Goal: Find specific page/section: Find specific page/section

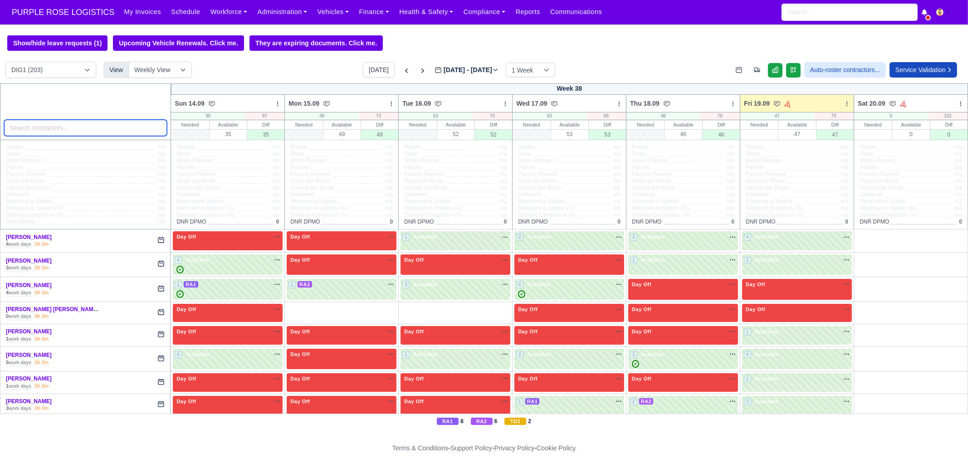
click at [131, 129] on input "search" at bounding box center [85, 128] width 163 height 16
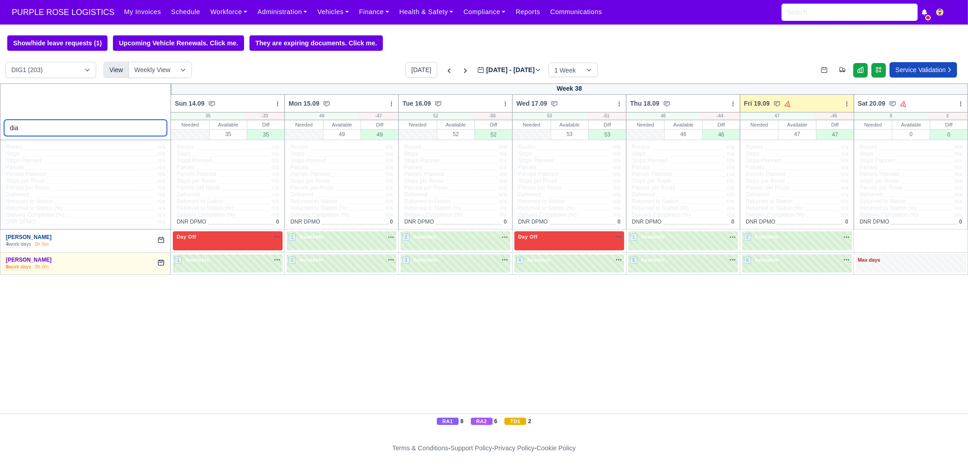
type input "dia"
click at [44, 238] on link "[PERSON_NAME]" at bounding box center [29, 237] width 46 height 6
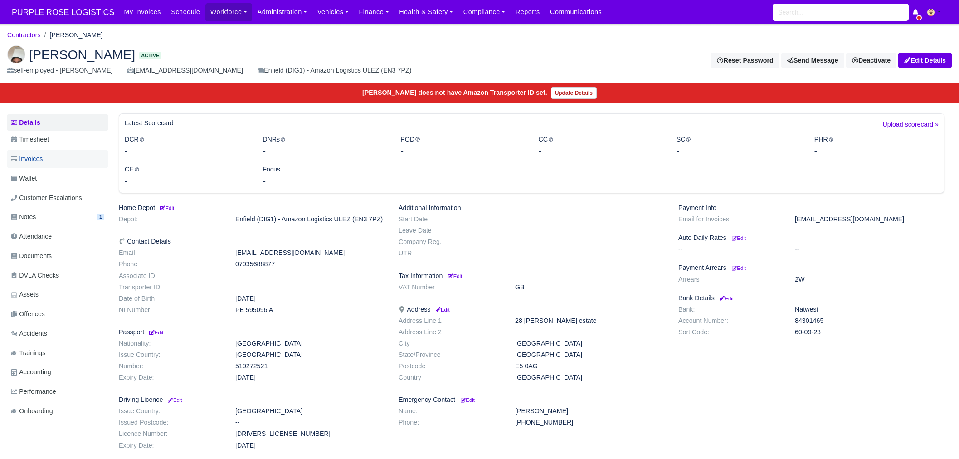
click at [57, 150] on link "Invoices" at bounding box center [57, 159] width 101 height 18
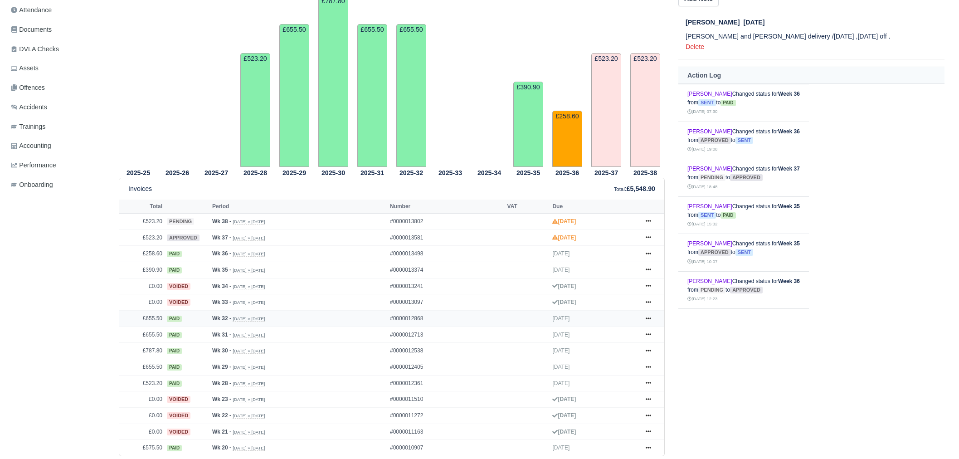
scroll to position [226, 0]
click at [646, 251] on icon at bounding box center [648, 253] width 5 height 5
click at [631, 269] on link "Show Invoice" at bounding box center [614, 270] width 81 height 19
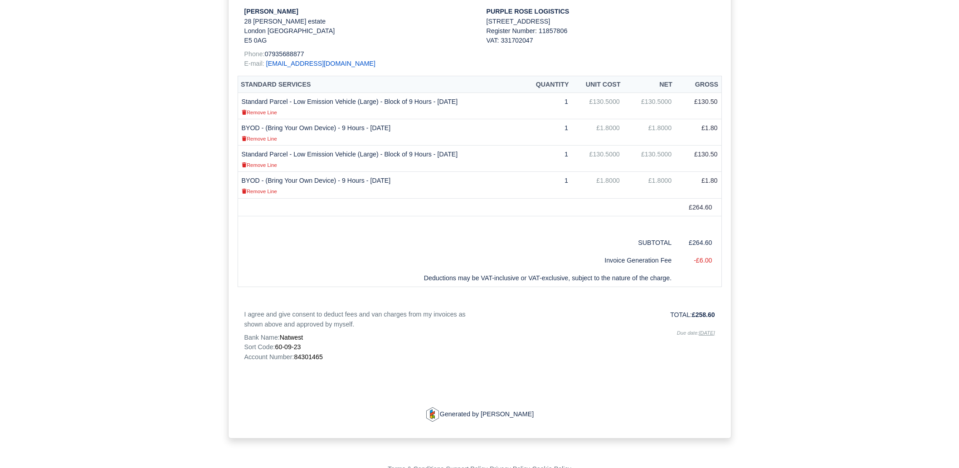
scroll to position [242, 0]
